Goal: Task Accomplishment & Management: Use online tool/utility

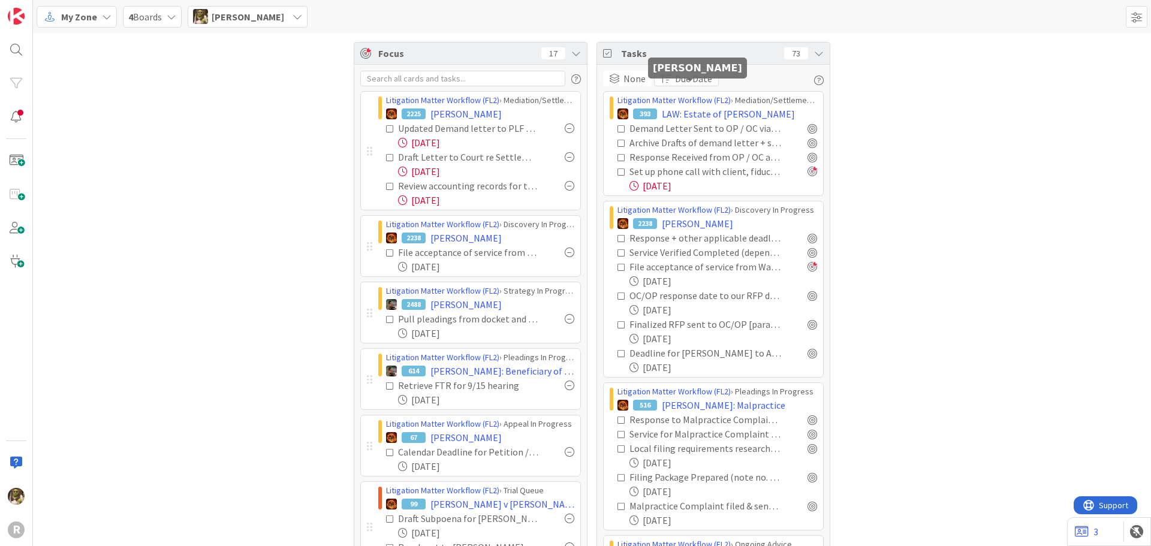
scroll to position [535, 0]
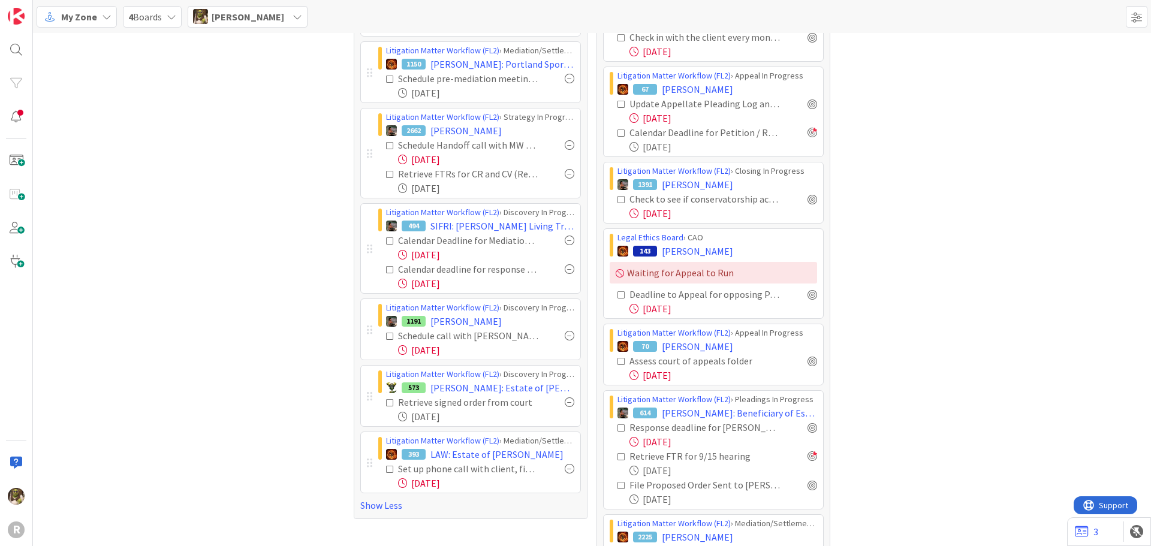
click at [31, 50] on div "R" at bounding box center [16, 273] width 33 height 546
click at [18, 45] on div at bounding box center [16, 50] width 24 height 24
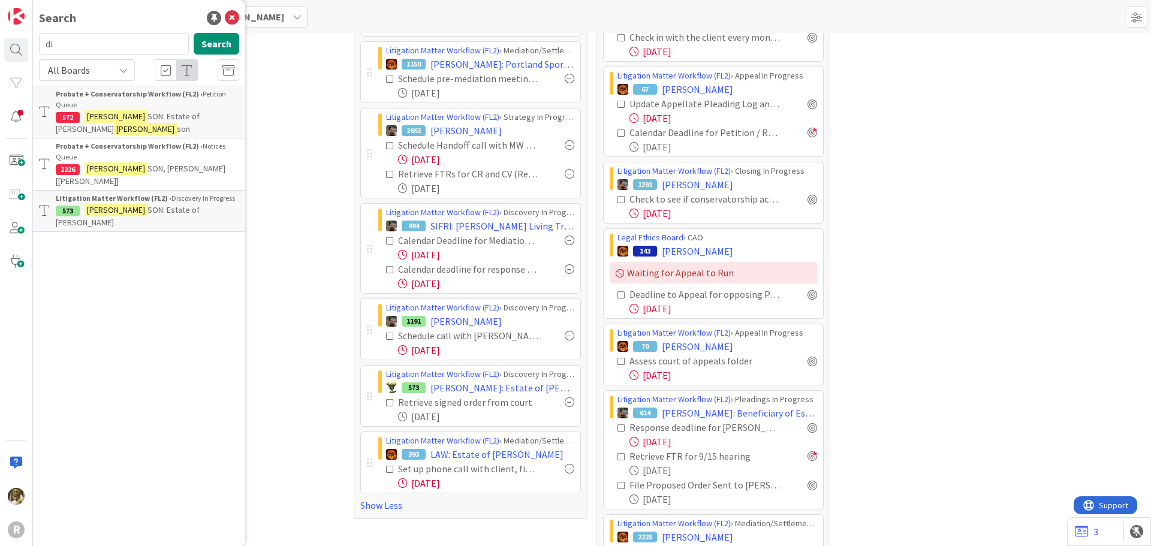
type input "d"
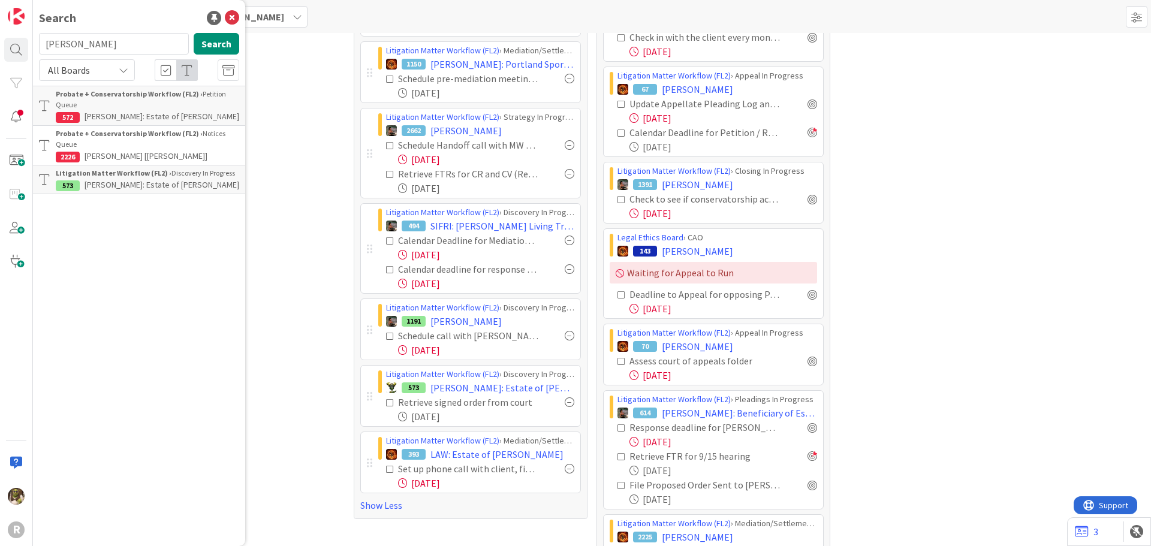
type input "[PERSON_NAME]"
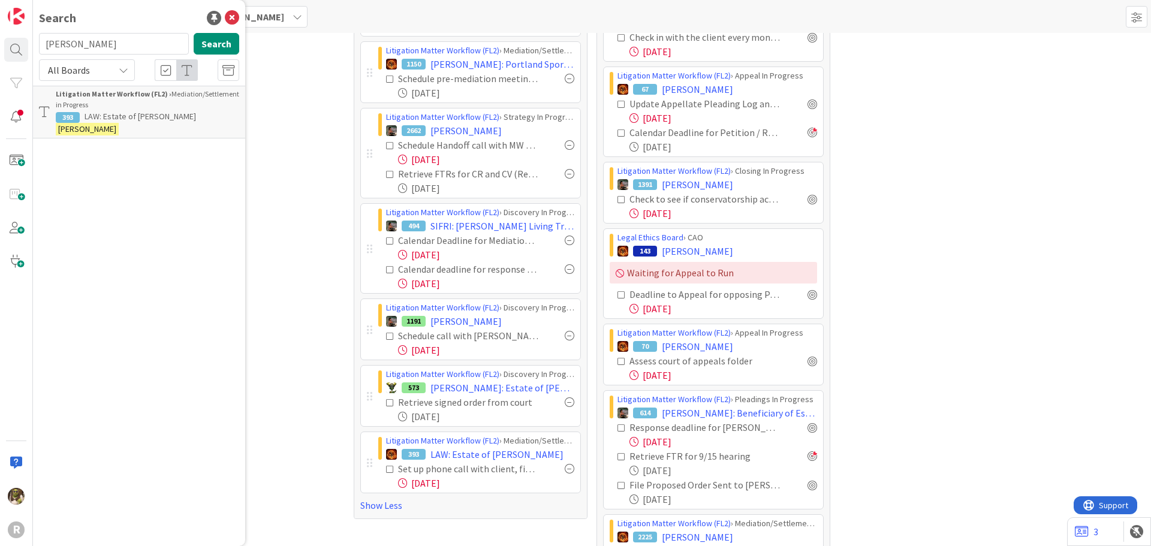
click at [143, 107] on div "Litigation Matter Workflow (FL2) › Mediation/Settlement in Progress" at bounding box center [147, 100] width 183 height 22
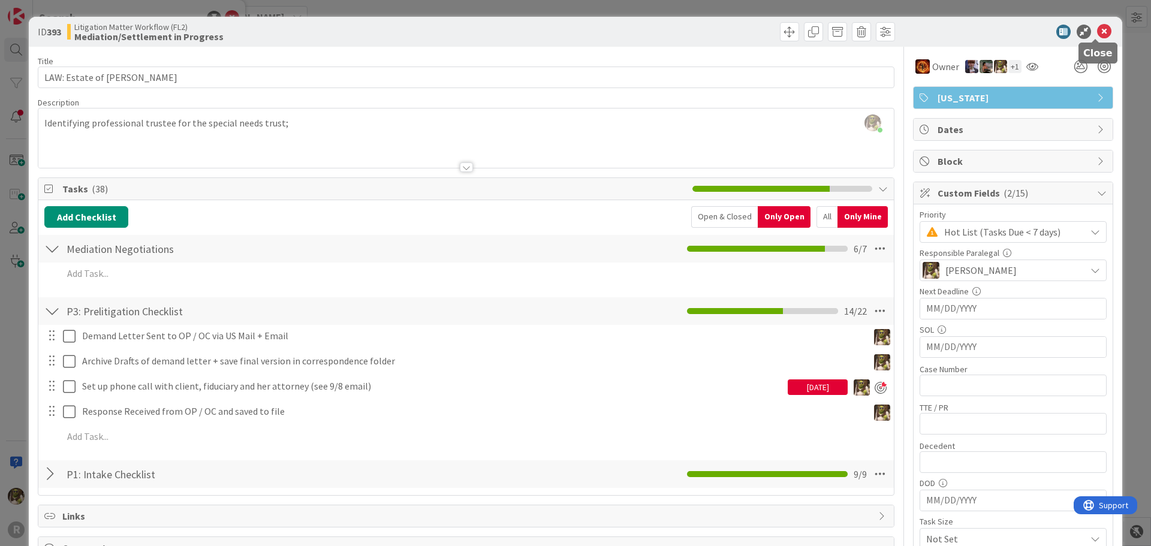
click at [1102, 31] on icon at bounding box center [1104, 32] width 14 height 14
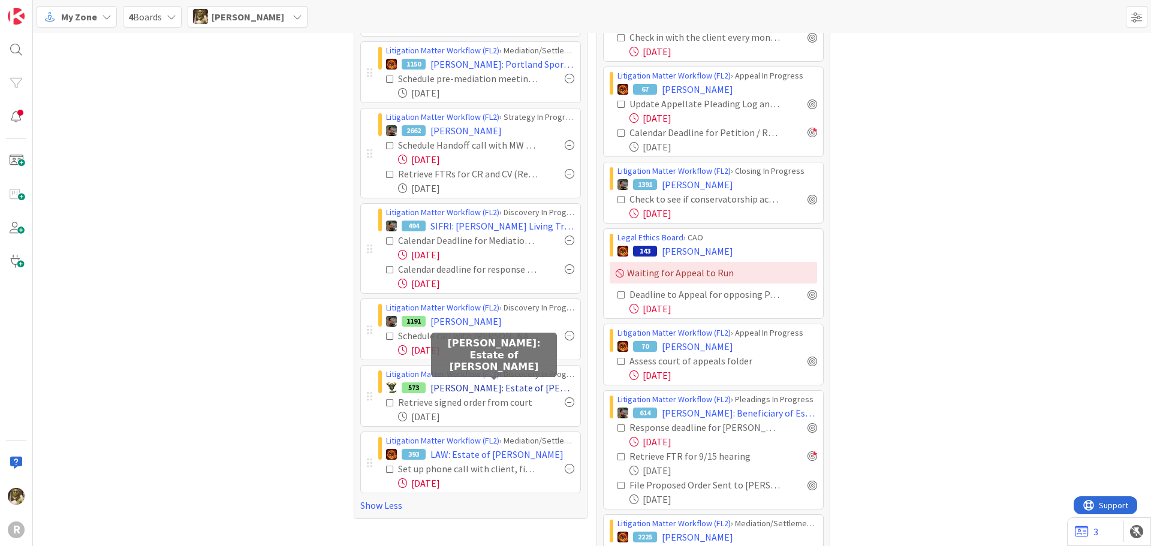
click at [501, 391] on span "[PERSON_NAME]: Estate of [PERSON_NAME]" at bounding box center [502, 388] width 144 height 14
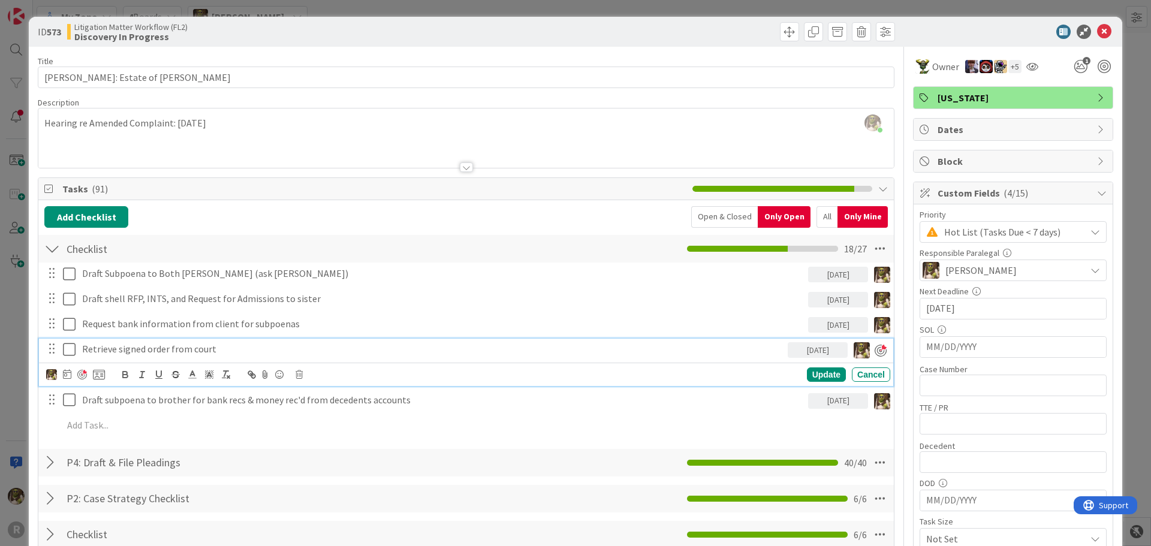
click at [223, 348] on p "Retrieve signed order from court" at bounding box center [432, 349] width 701 height 14
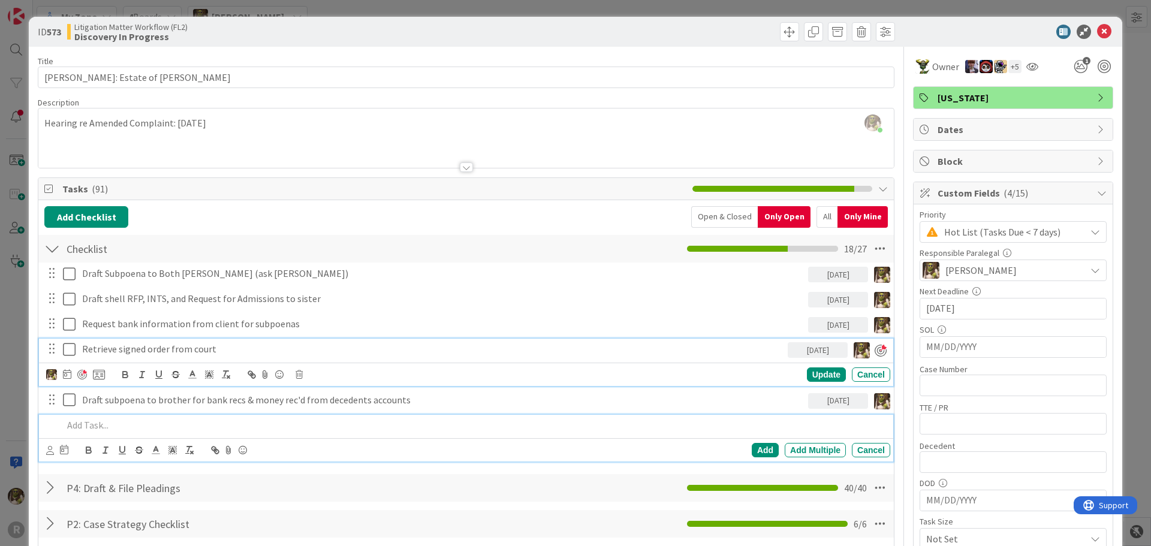
click at [102, 425] on p at bounding box center [474, 425] width 823 height 14
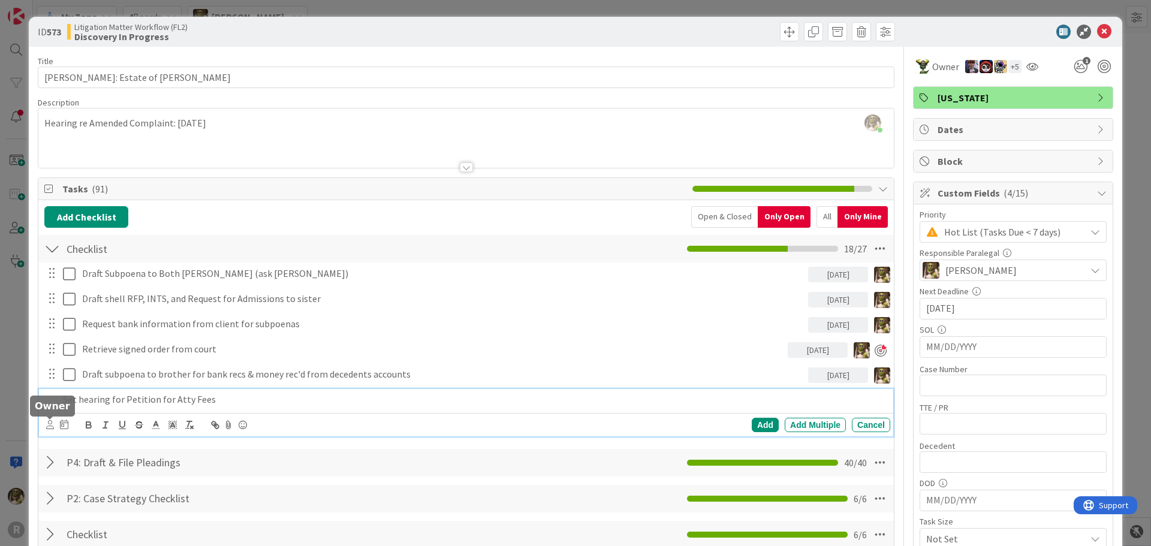
click at [52, 422] on icon at bounding box center [50, 424] width 8 height 9
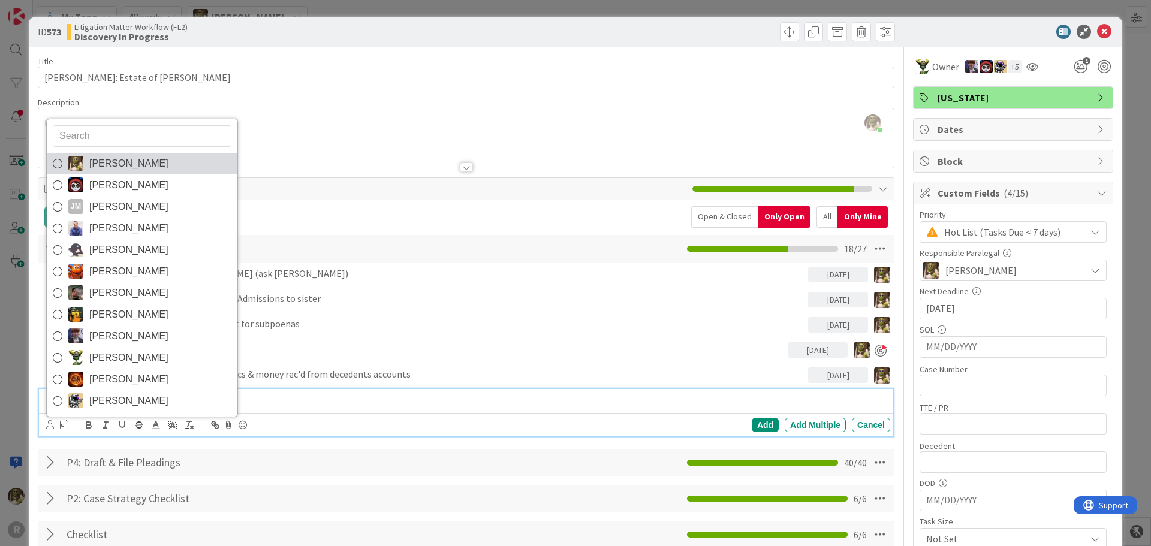
click at [188, 159] on link "[PERSON_NAME]" at bounding box center [142, 164] width 191 height 22
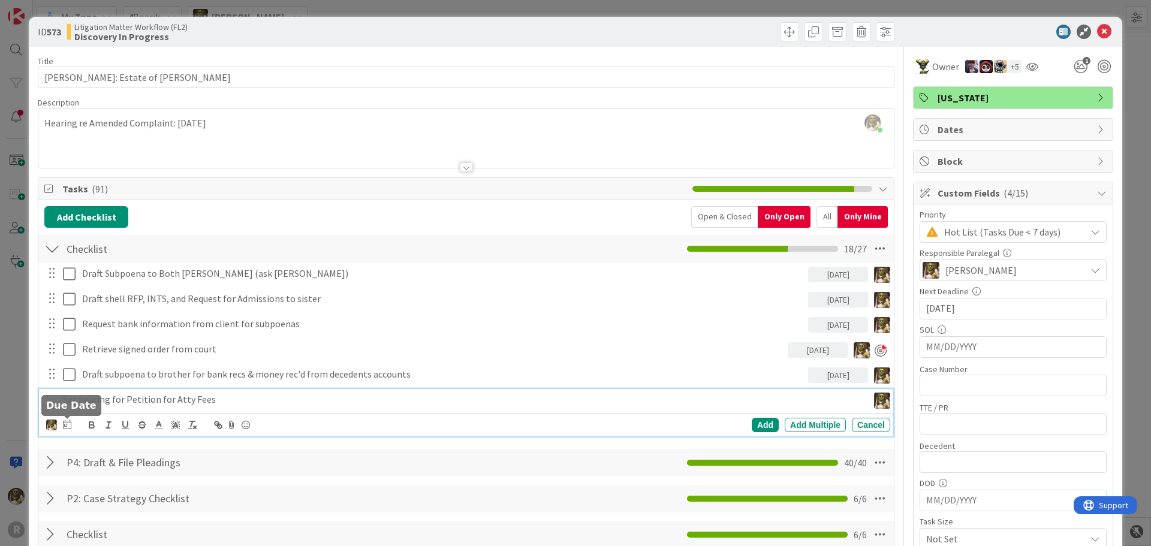
click at [67, 425] on icon at bounding box center [67, 425] width 8 height 10
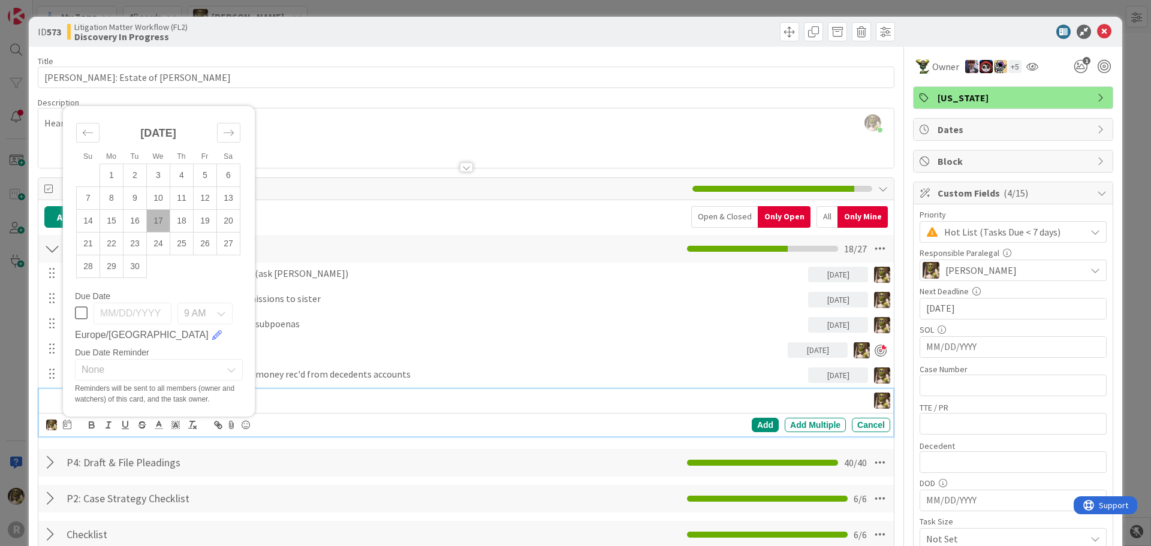
click at [155, 225] on td "17" at bounding box center [158, 220] width 23 height 23
click at [757, 425] on div "Add" at bounding box center [765, 425] width 27 height 14
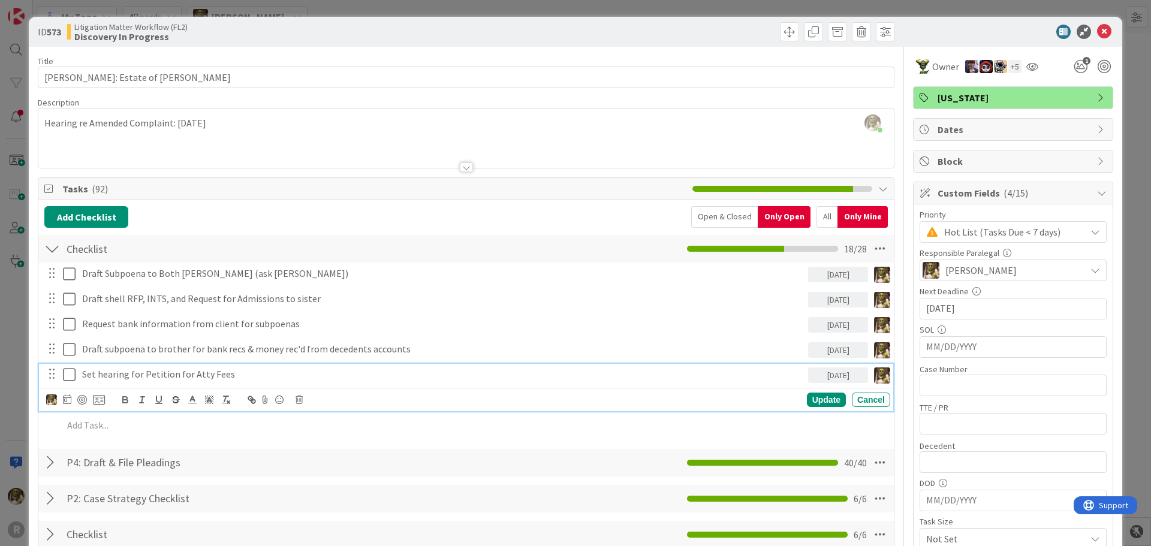
click at [153, 368] on p "Set hearing for Petition for Atty Fees" at bounding box center [442, 374] width 721 height 14
click at [82, 397] on div at bounding box center [82, 400] width 10 height 10
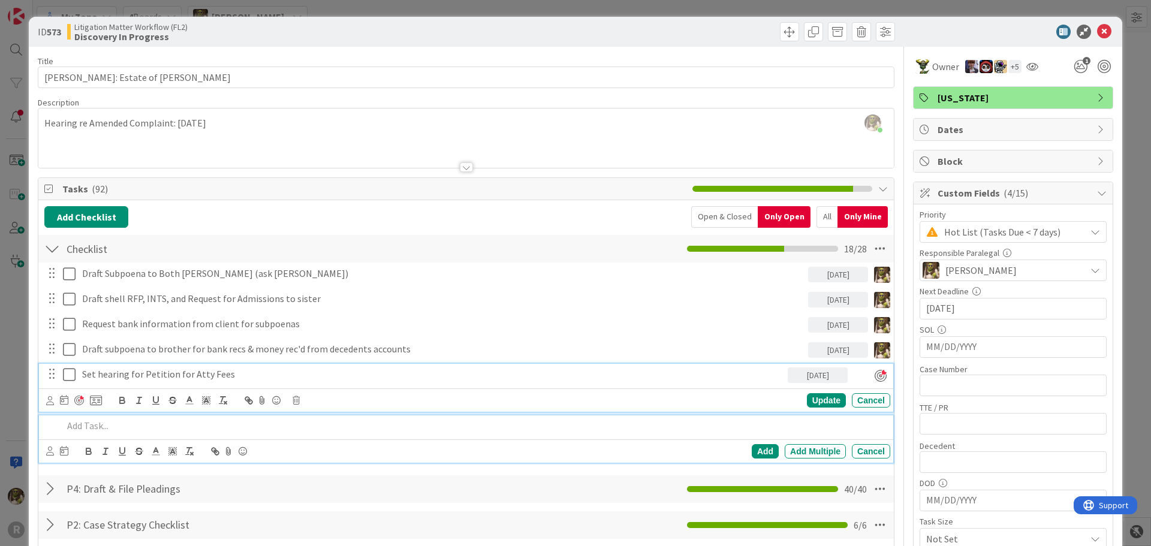
click at [94, 424] on p at bounding box center [474, 426] width 823 height 14
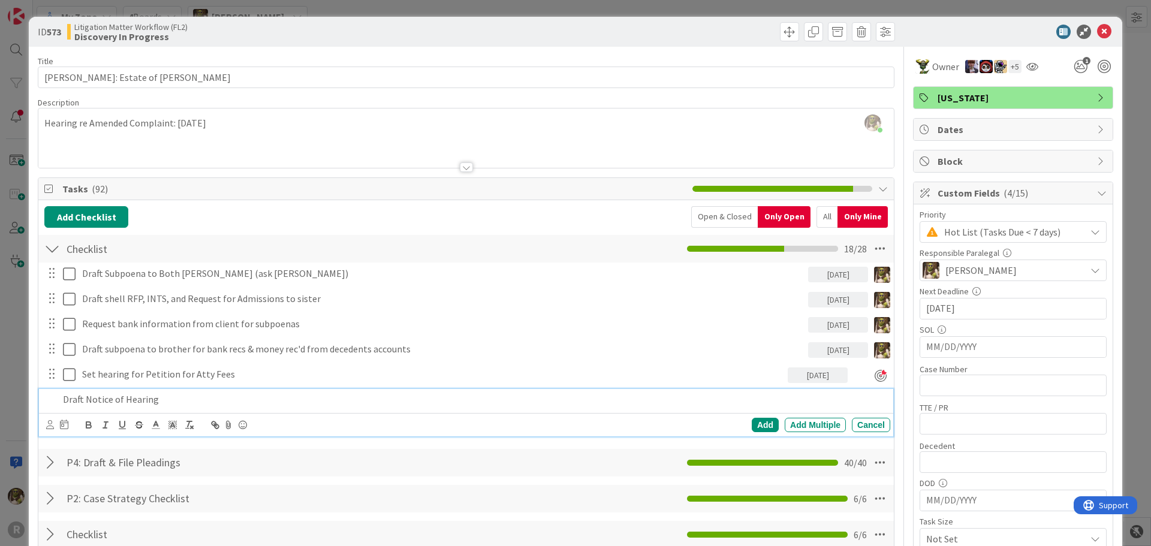
click at [54, 427] on div "[PERSON_NAME] [PERSON_NAME] [PERSON_NAME] [PERSON_NAME] [PERSON_NAME] [PERSON_N…" at bounding box center [57, 425] width 22 height 14
click at [49, 421] on icon at bounding box center [50, 424] width 8 height 9
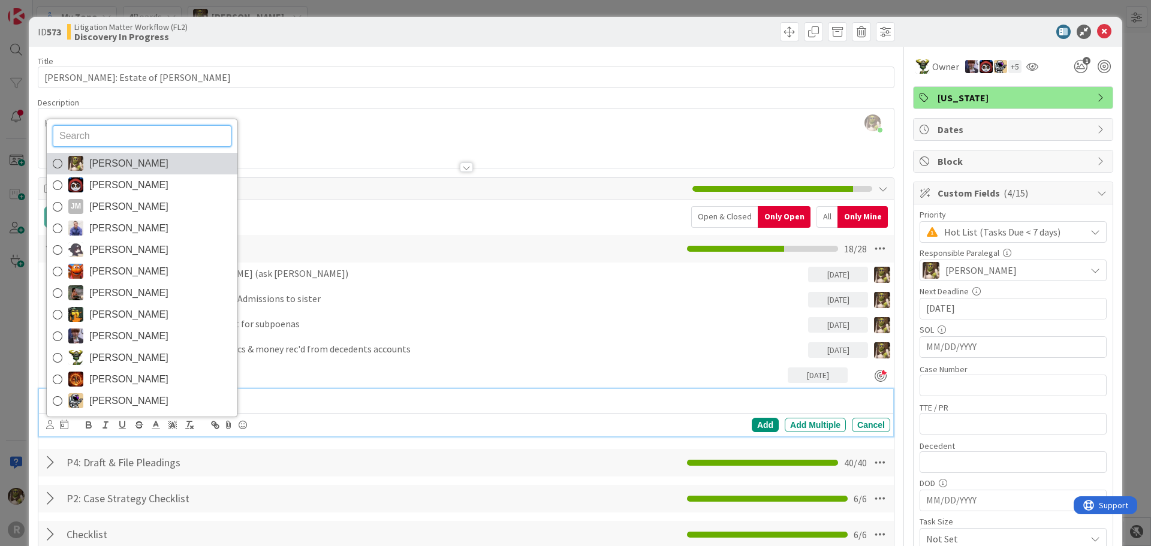
click at [83, 158] on img at bounding box center [75, 163] width 15 height 15
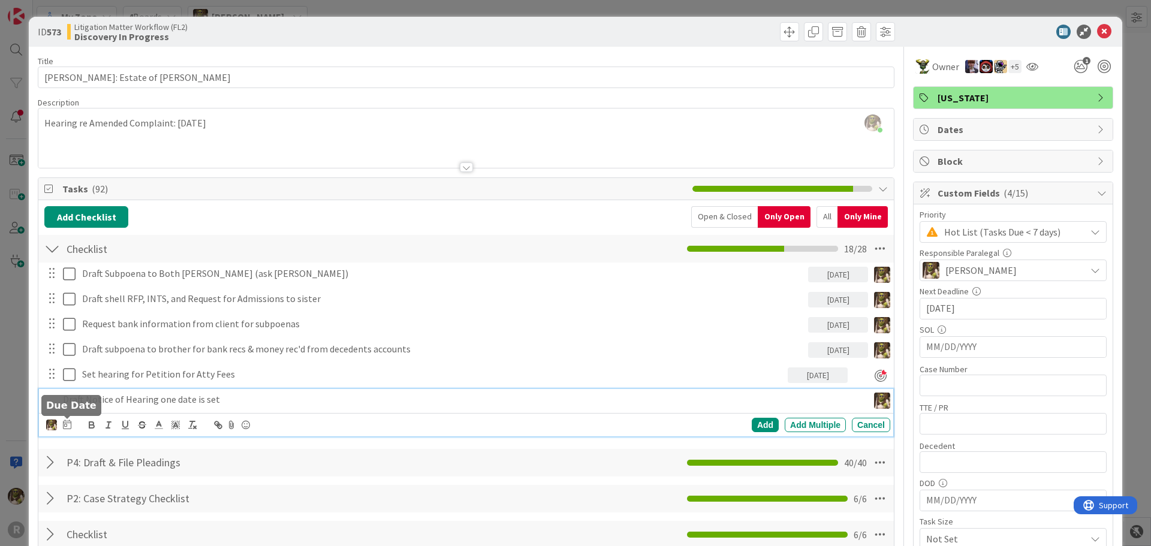
click at [63, 426] on icon at bounding box center [67, 425] width 8 height 10
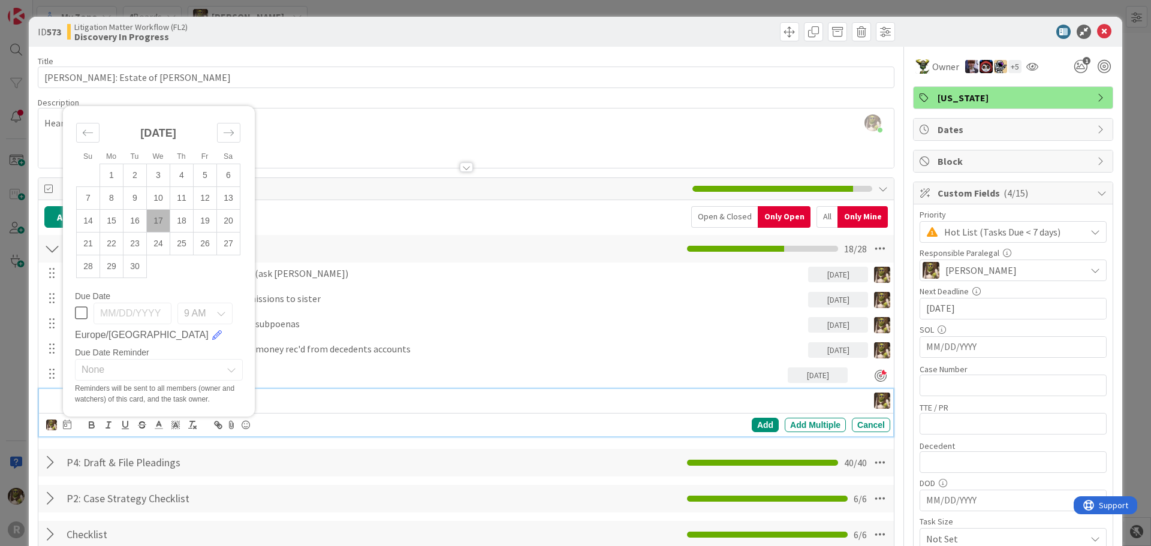
click at [156, 228] on td "17" at bounding box center [158, 220] width 23 height 23
click at [177, 217] on td "18" at bounding box center [181, 220] width 23 height 23
click at [755, 426] on div "Add" at bounding box center [765, 425] width 27 height 14
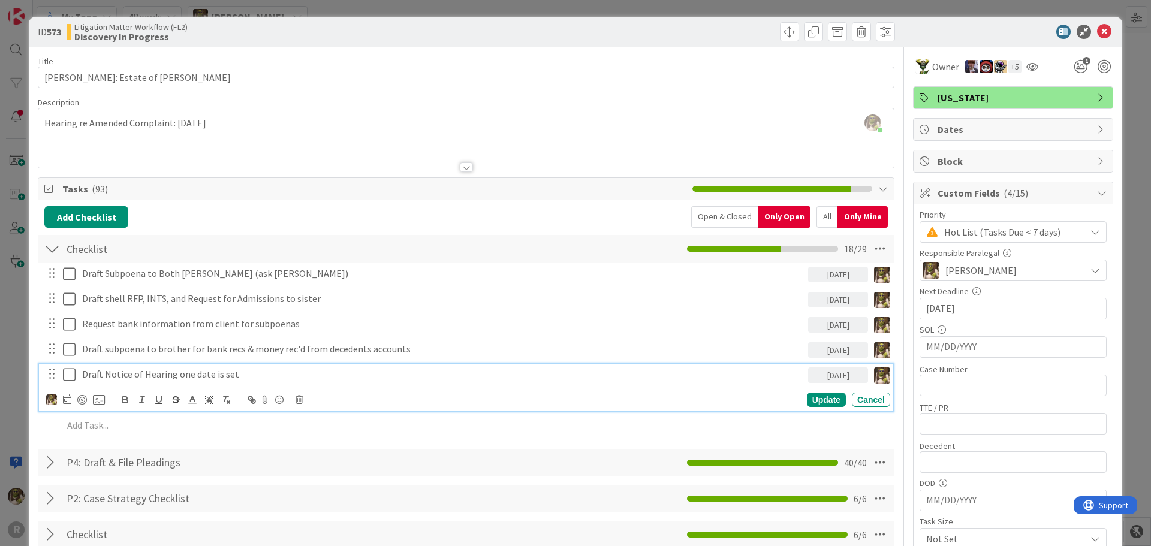
click at [215, 373] on p "Draft Notice of Hearing one date is set" at bounding box center [442, 374] width 721 height 14
click at [86, 399] on div at bounding box center [82, 400] width 10 height 10
